Goal: Transaction & Acquisition: Subscribe to service/newsletter

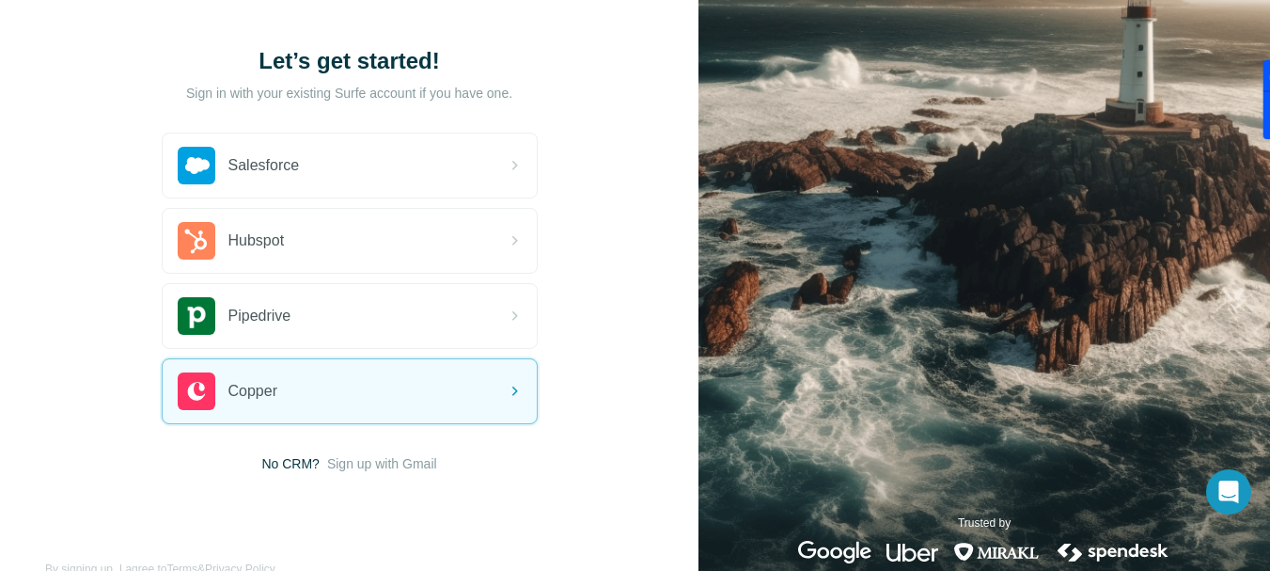
click at [363, 454] on span "Sign up with Gmail" at bounding box center [382, 463] width 110 height 19
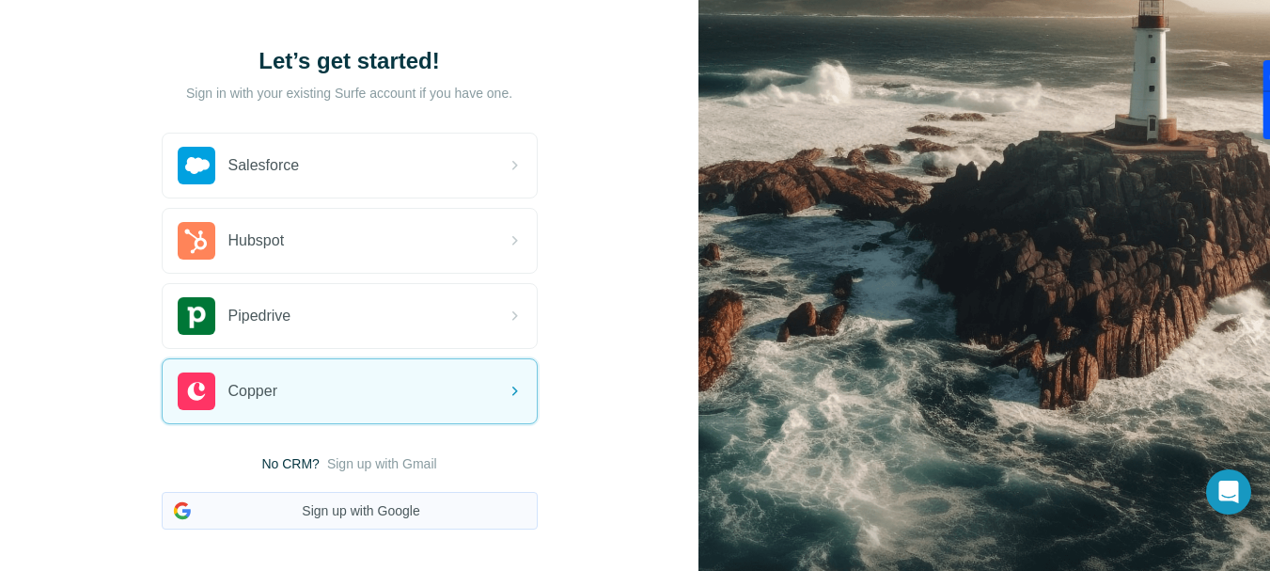
click at [355, 492] on button "Sign up with Google" at bounding box center [350, 511] width 376 height 38
